Goal: Navigation & Orientation: Understand site structure

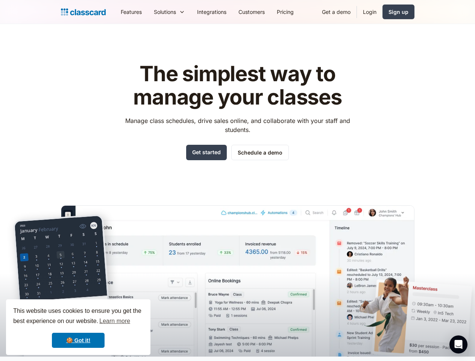
click at [238, 181] on div "The simplest way to manage your classes Manage class schedules, drive sales onl…" at bounding box center [238, 203] width 354 height 306
click at [78, 327] on div "This website uses cookies to ensure you get the best experience on our website.…" at bounding box center [78, 328] width 145 height 56
click at [265, 12] on nav "Features Resources Blog The latest industry news, updates and info. Customer st…" at bounding box center [265, 11] width 300 height 17
click at [148, 12] on div "Solutions Sports academy Swim school Dance studio Gymnastics Music school Marti…" at bounding box center [169, 11] width 43 height 17
click at [459, 345] on icon "Open Intercom Messenger" at bounding box center [459, 344] width 8 height 9
